Goal: Information Seeking & Learning: Check status

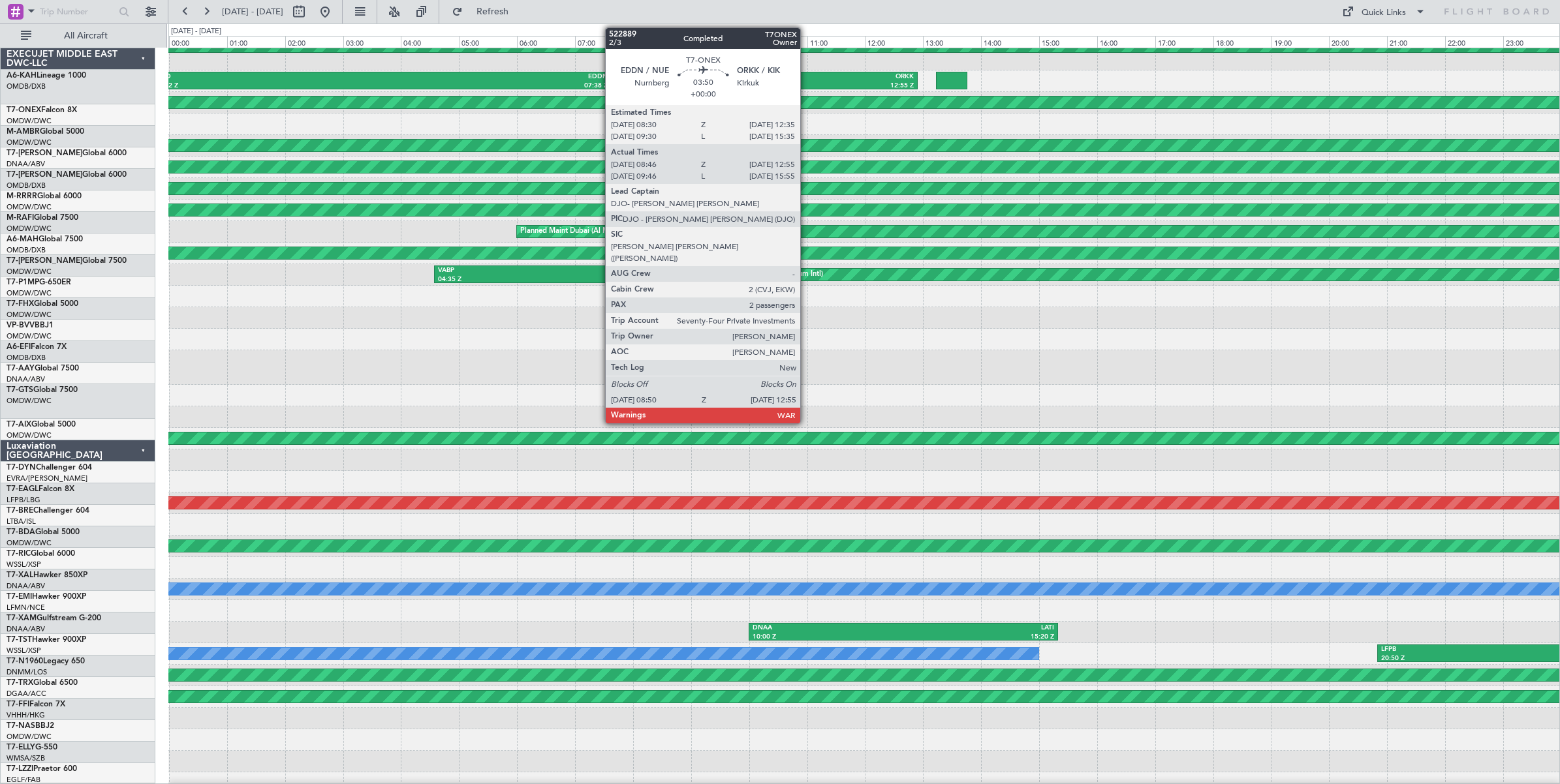
click at [806, 79] on div "ORKK" at bounding box center [857, 77] width 115 height 9
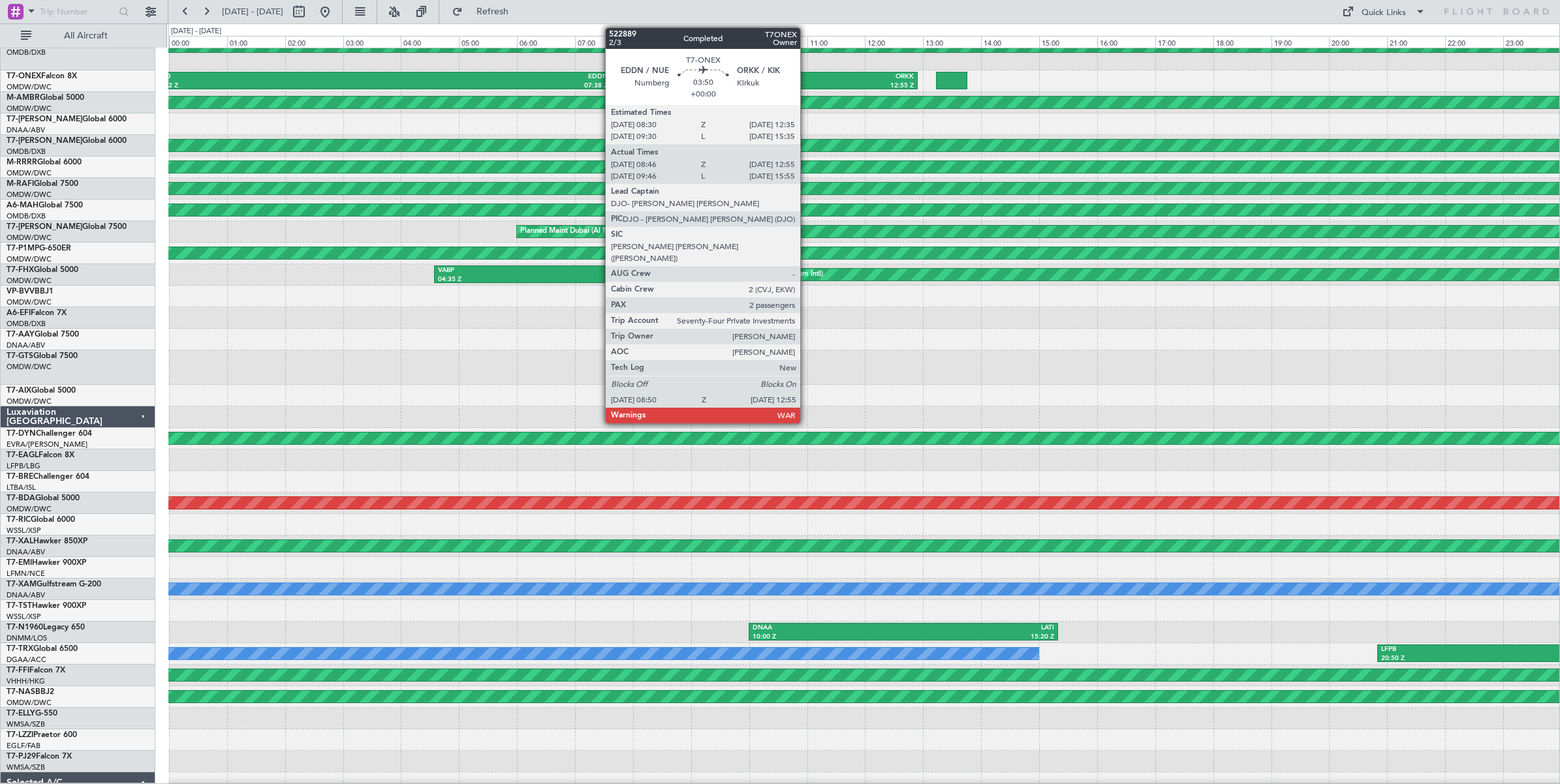
click at [806, 79] on div "ORKK" at bounding box center [857, 77] width 115 height 9
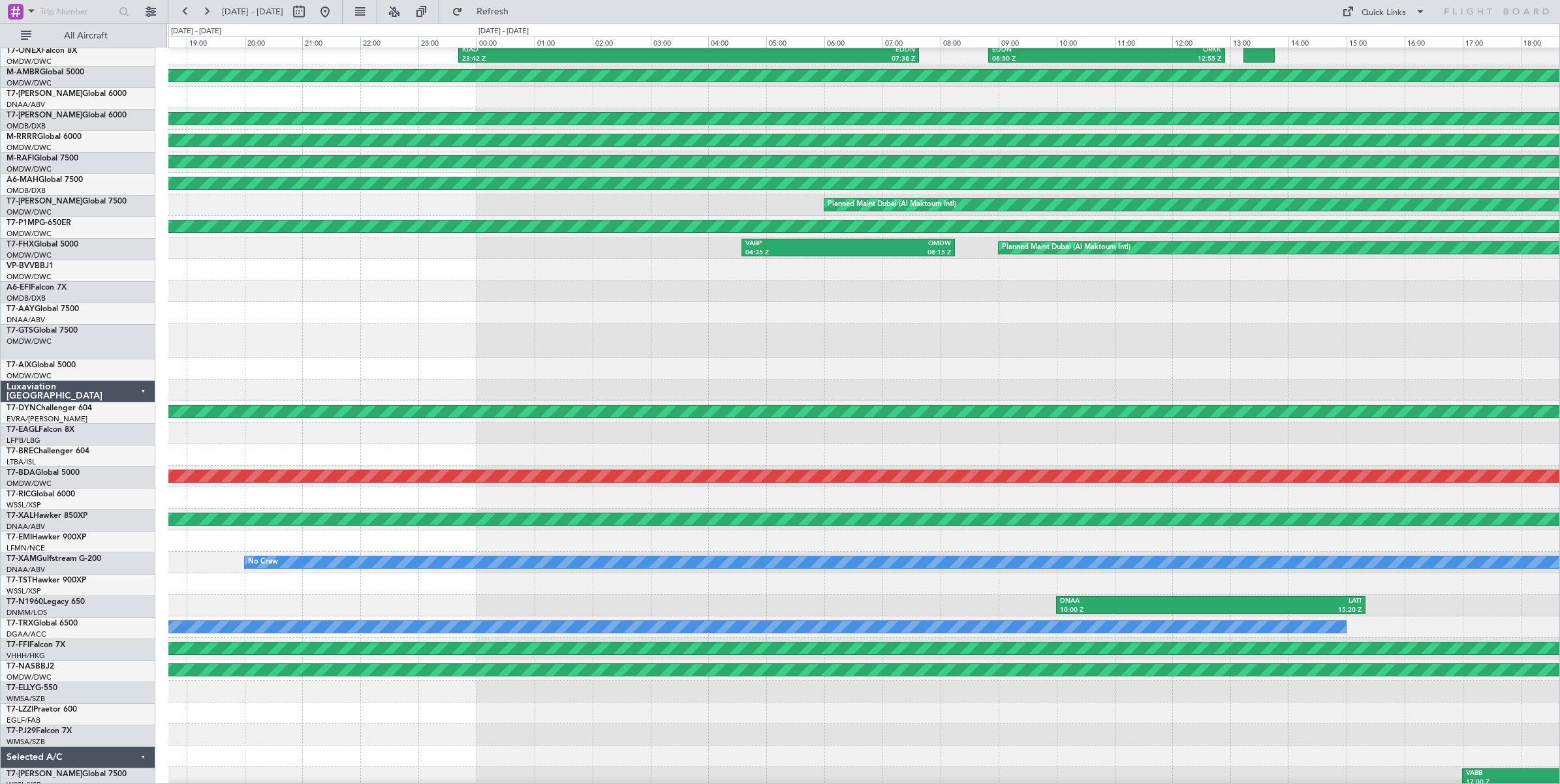
scroll to position [65, 0]
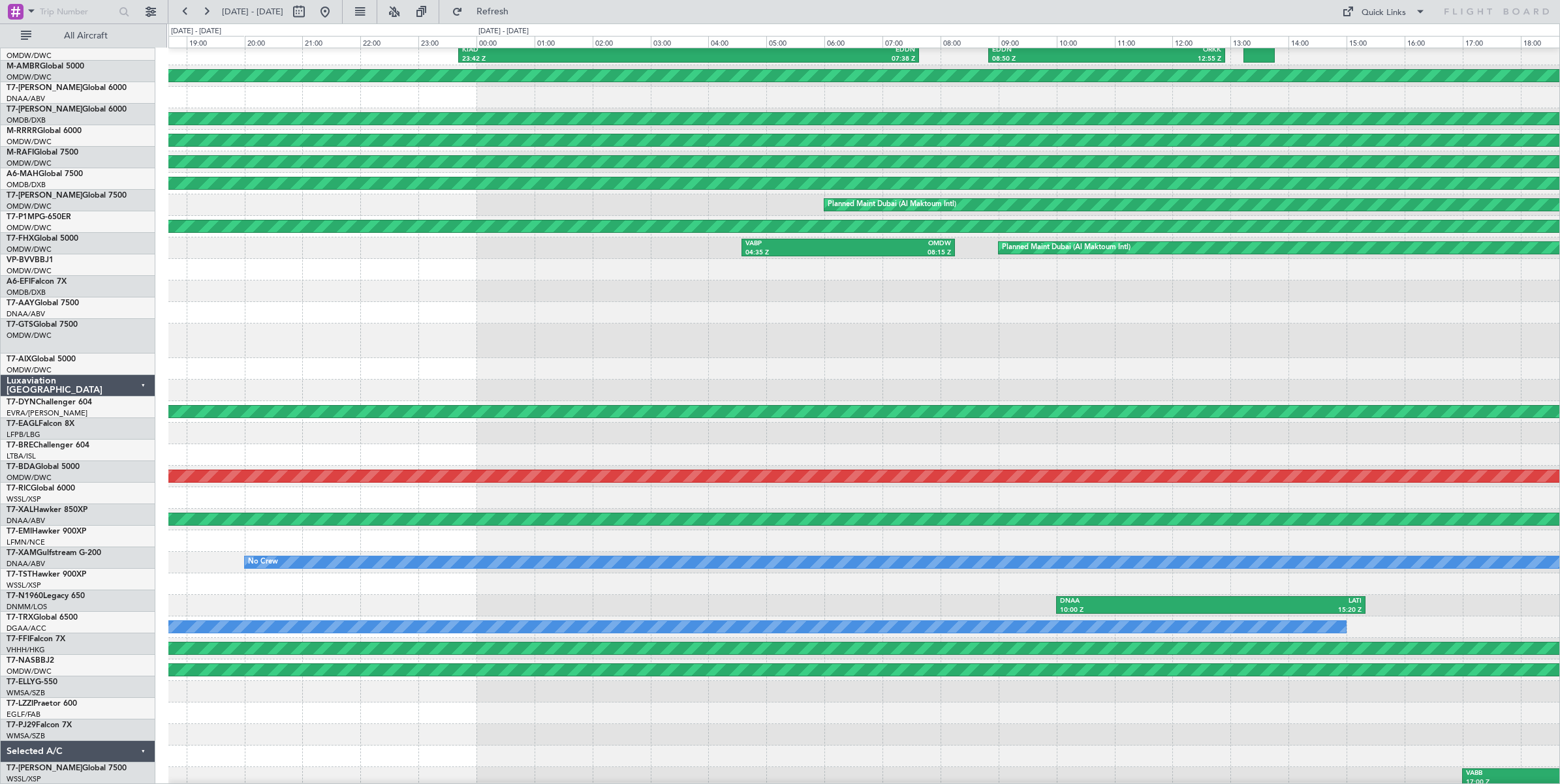
click at [1427, 716] on div "KIAD 23:42 Z EDDN 07:38 Z EDDN 08:50 Z ORKK 12:55 Z Planned Maint [GEOGRAPHIC_D…" at bounding box center [863, 388] width 1390 height 801
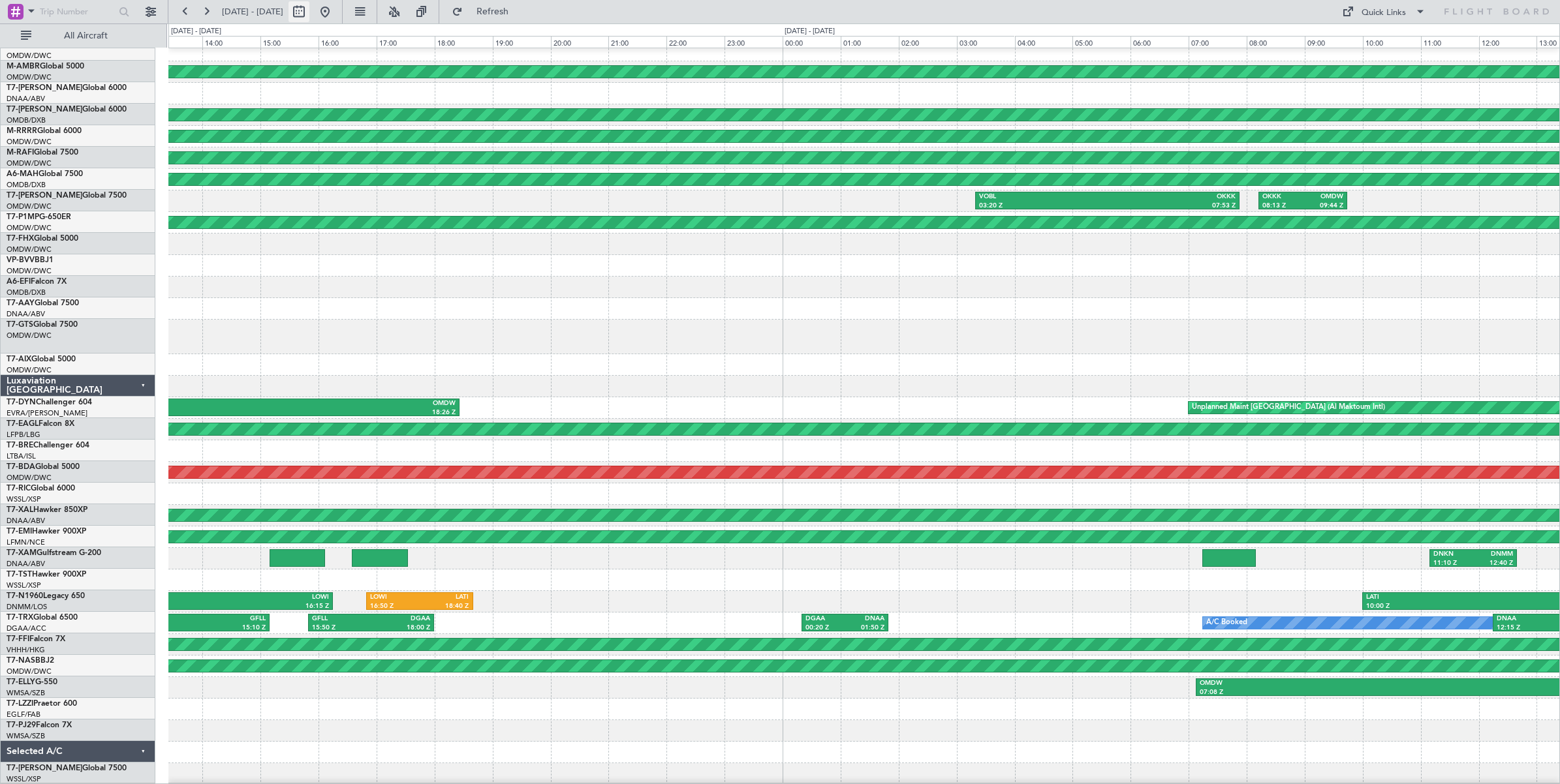
click at [309, 16] on button at bounding box center [299, 12] width 21 height 21
select select "3"
select select "2025"
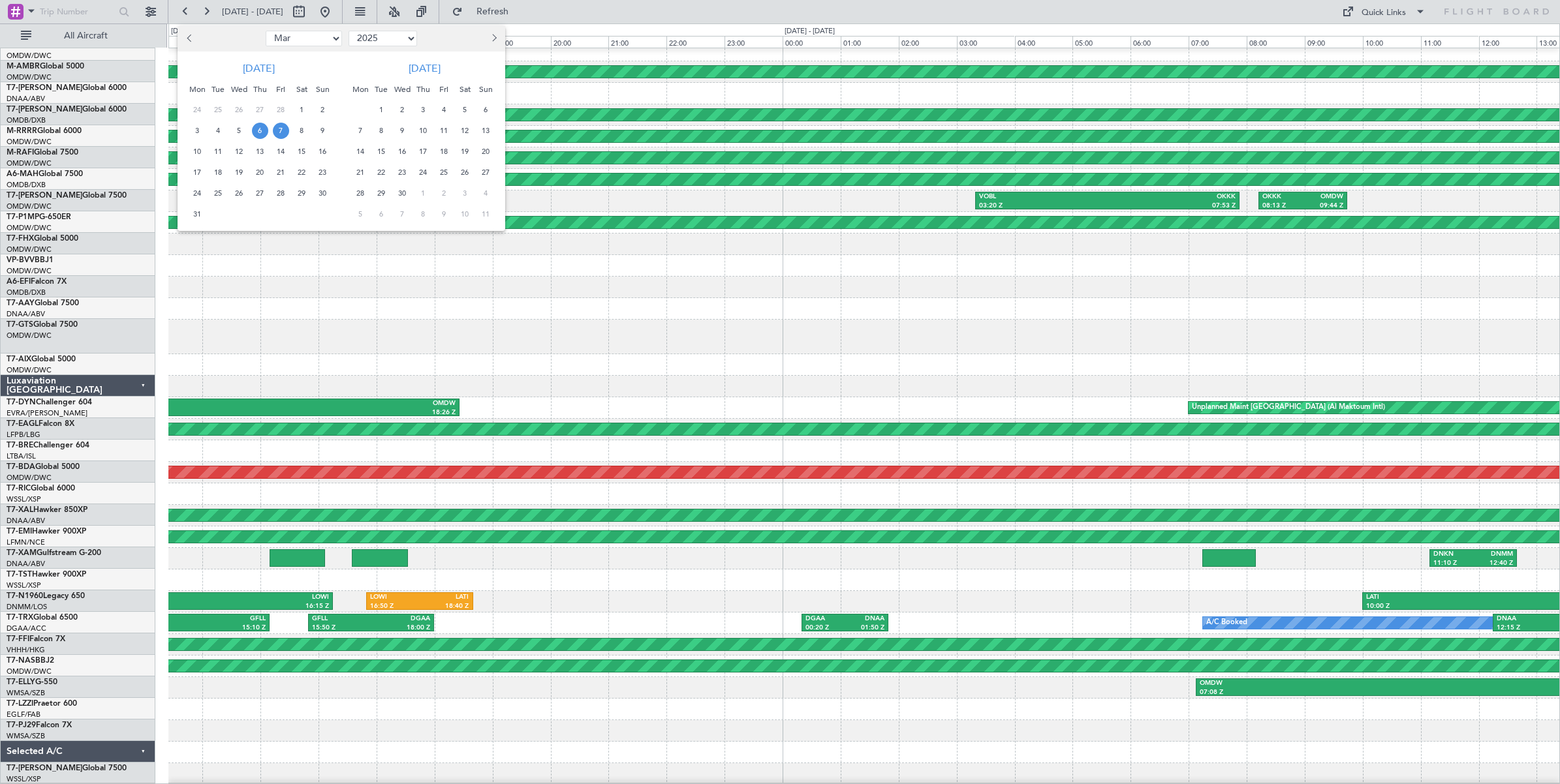
click at [324, 40] on select "Jan Feb Mar Apr May Jun [DATE] Aug Sep Oct Nov Dec" at bounding box center [304, 38] width 77 height 16
select select "6"
click at [266, 30] on select "Jan Feb Mar Apr May Jun [DATE] Aug Sep Oct Nov Dec" at bounding box center [304, 38] width 77 height 16
click at [321, 106] on span "1" at bounding box center [323, 110] width 16 height 16
click at [323, 152] on span "15" at bounding box center [323, 152] width 16 height 16
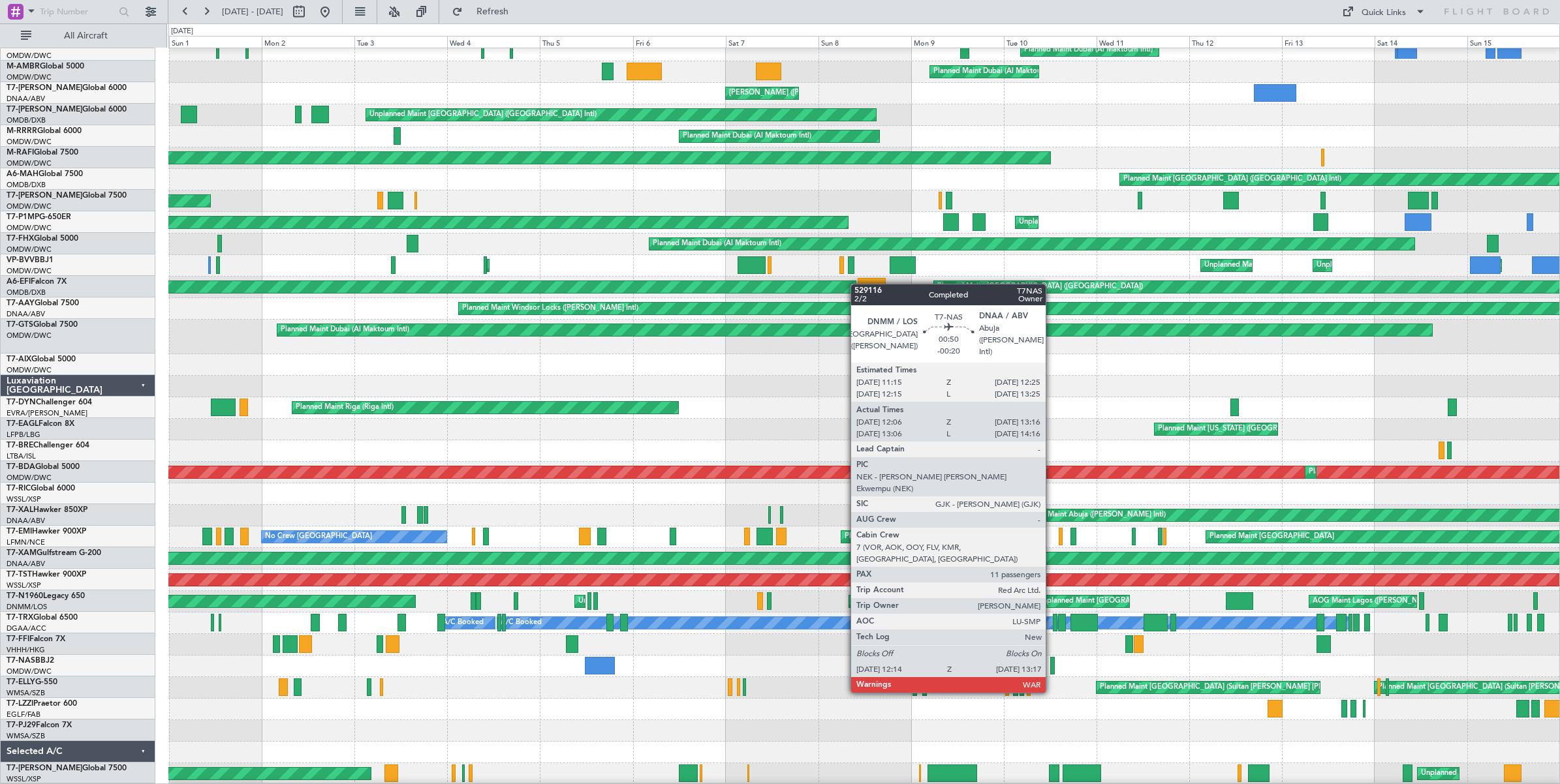
click at [1052, 667] on div at bounding box center [1052, 666] width 4 height 18
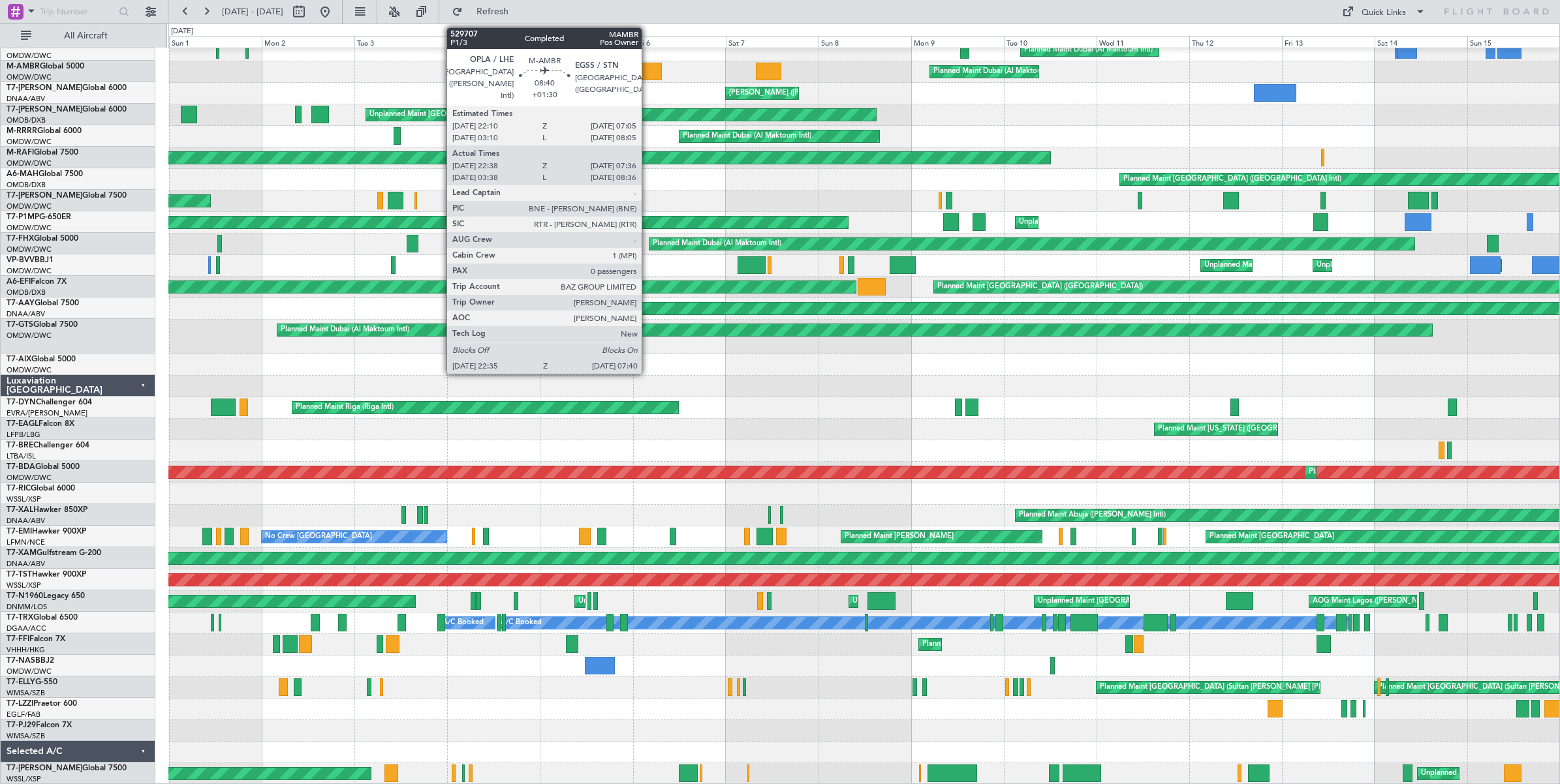
click at [648, 71] on div at bounding box center [643, 71] width 35 height 18
